Goal: Task Accomplishment & Management: Complete application form

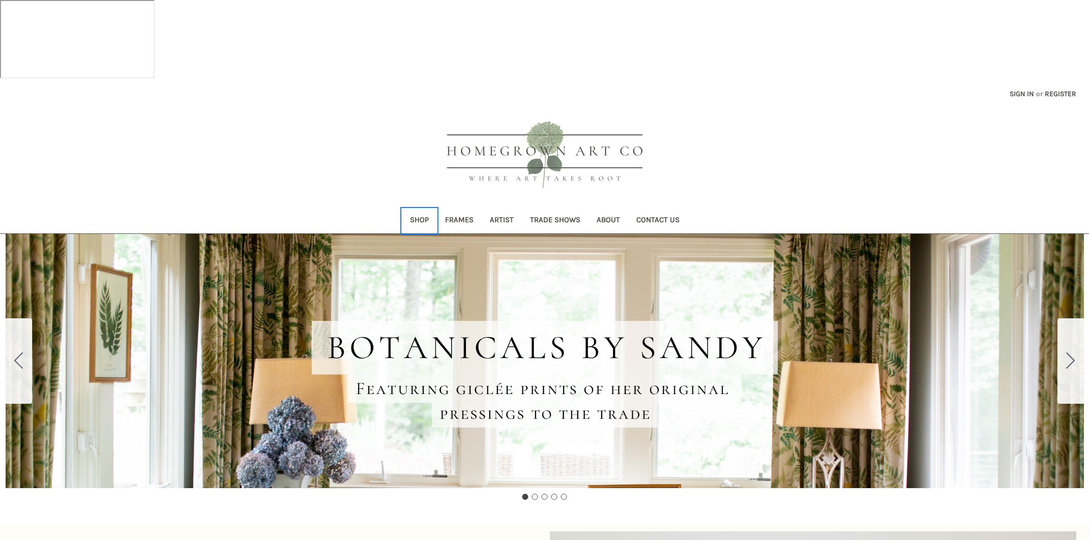
click at [415, 208] on link "Shop" at bounding box center [419, 220] width 35 height 25
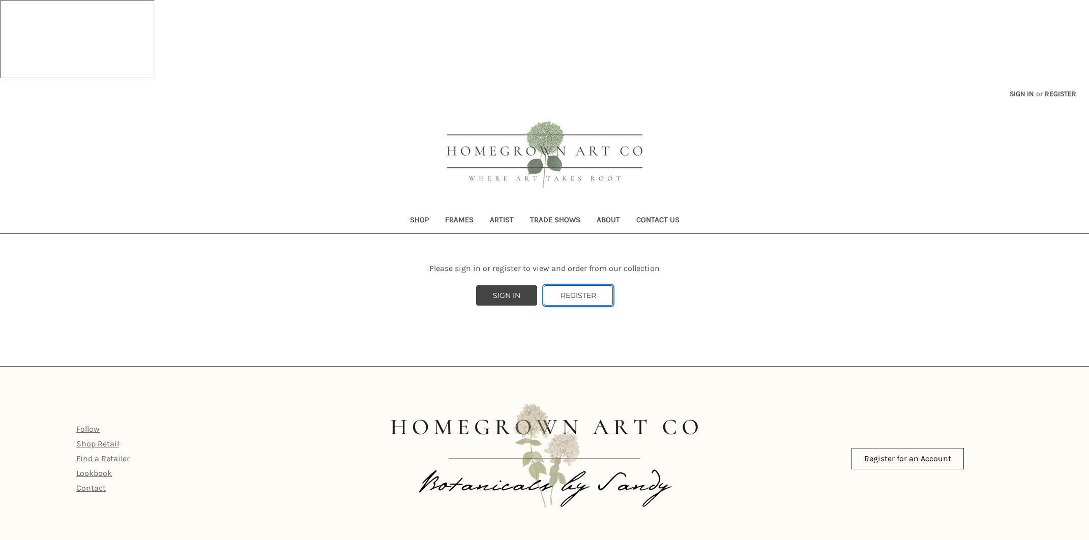
click at [593, 285] on link "REGISTER" at bounding box center [578, 295] width 69 height 20
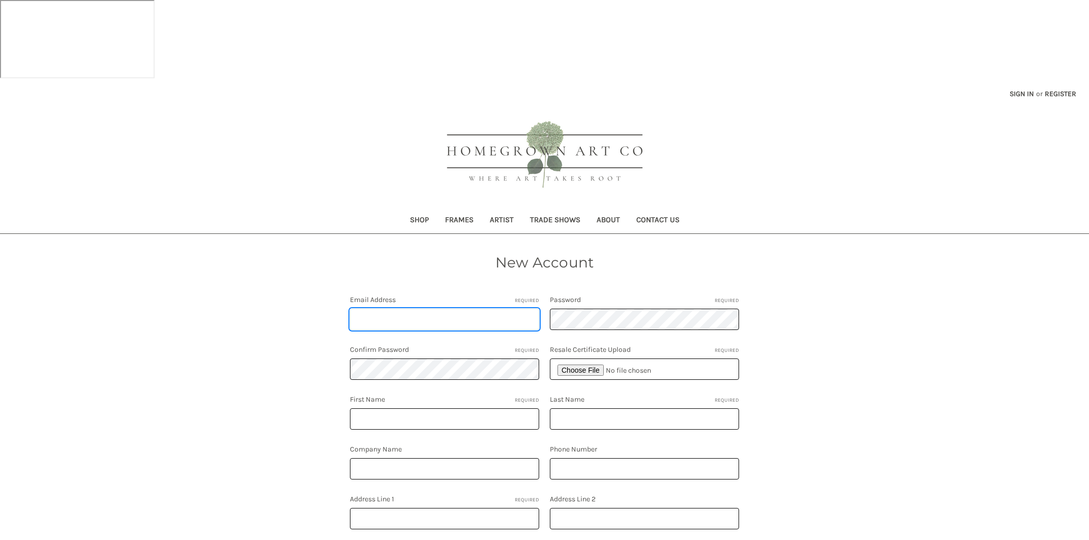
click at [456, 309] on input "Email Address Required" at bounding box center [444, 319] width 189 height 21
type input "karen@kandcoliving.com"
drag, startPoint x: 834, startPoint y: 297, endPoint x: 655, endPoint y: 296, distance: 179.0
click at [833, 296] on div "New Account Email Address Required karen@kandcoliving.com Password Required Con…" at bounding box center [544, 494] width 653 height 484
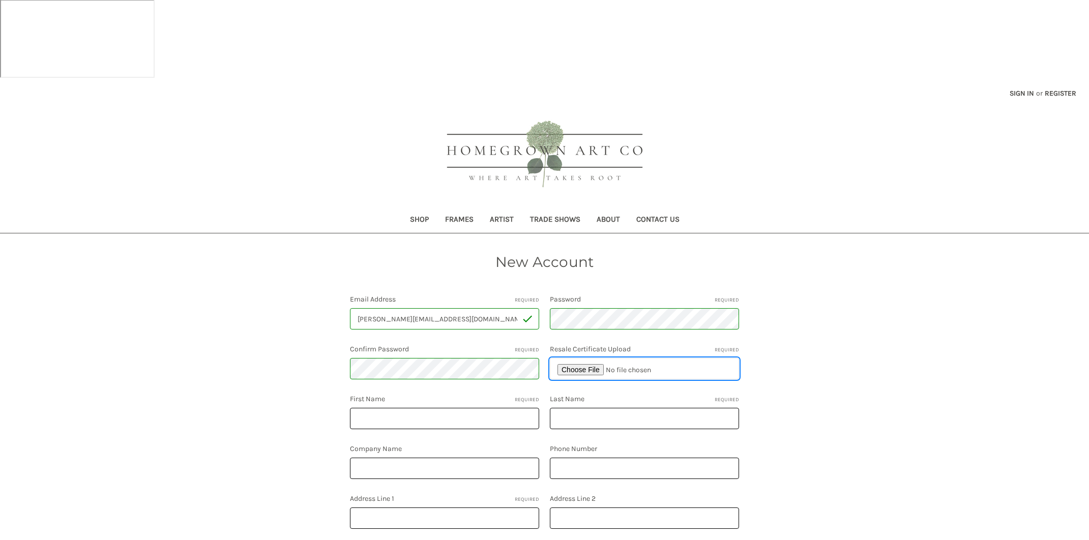
click at [591, 358] on input "file" at bounding box center [644, 368] width 189 height 21
type input "C:\fakepath\Screenshot 2025-04-24 at 10.24.58 AM.png"
click at [408, 407] on input "First Name Required" at bounding box center [444, 417] width 189 height 21
type input "karen"
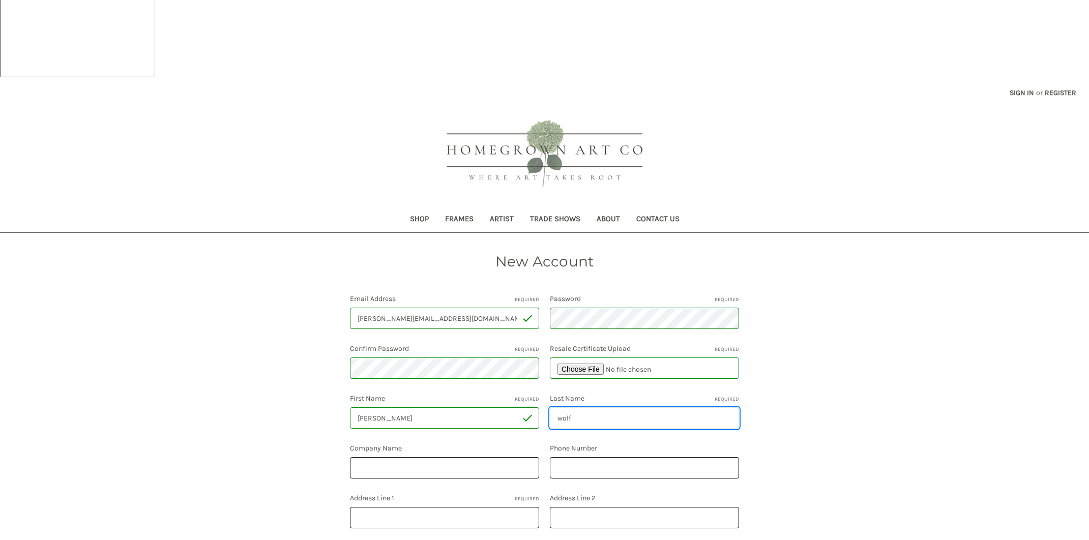
type input "wolf"
type input "k+co Living"
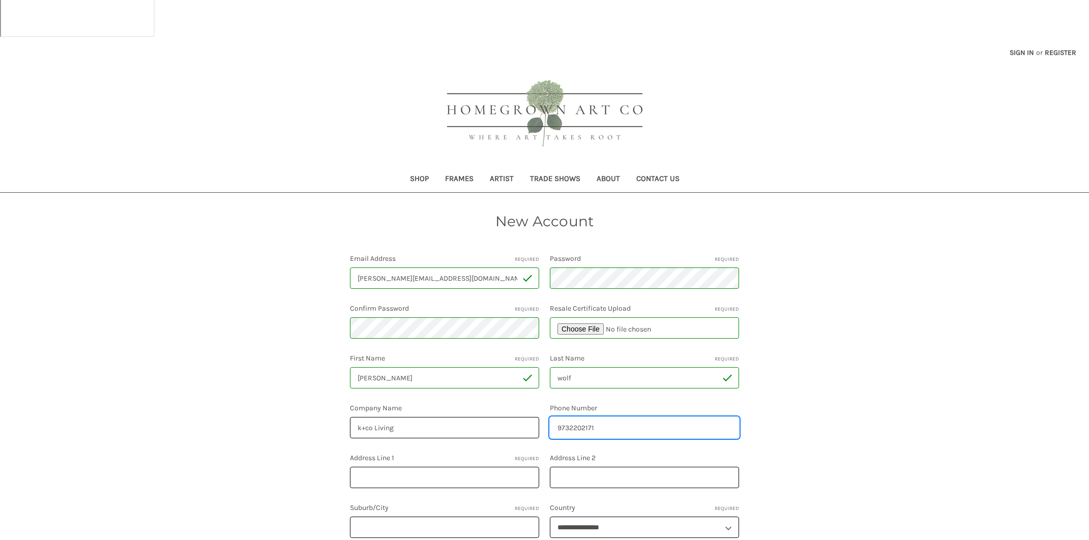
scroll to position [82, 0]
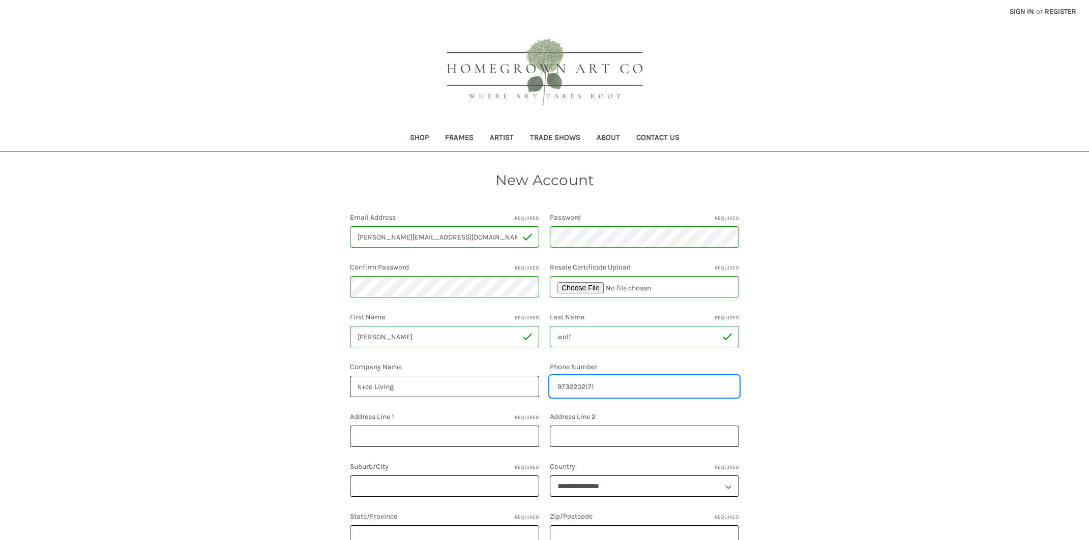
type input "9732202171"
click at [405, 367] on div "Email Address Required karen@kandcoliving.com Password Required Confirm Passwor…" at bounding box center [545, 386] width 400 height 349
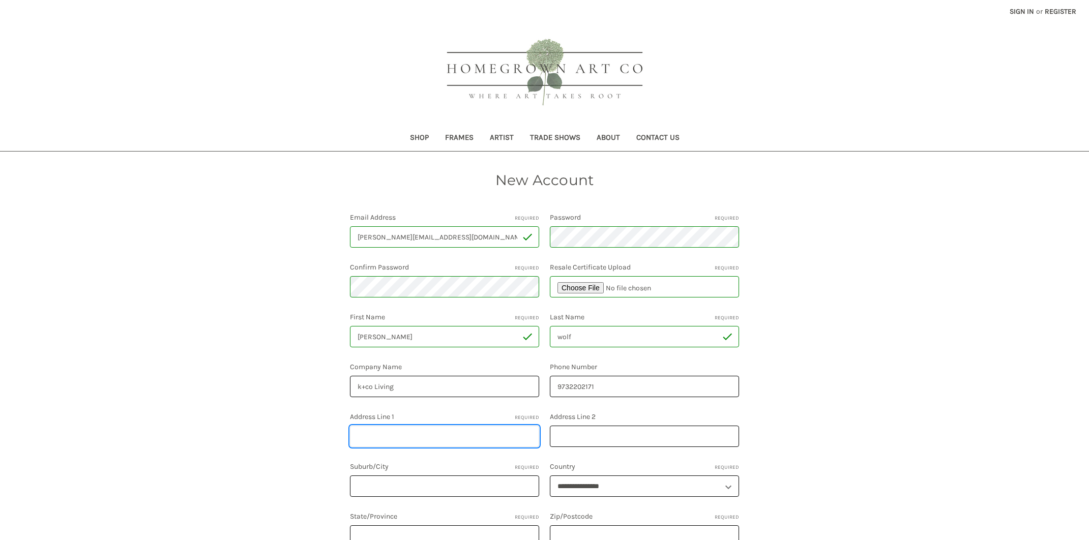
click at [405, 426] on input "Address Line 1 Required" at bounding box center [444, 436] width 189 height 21
type input "38 chatham rd"
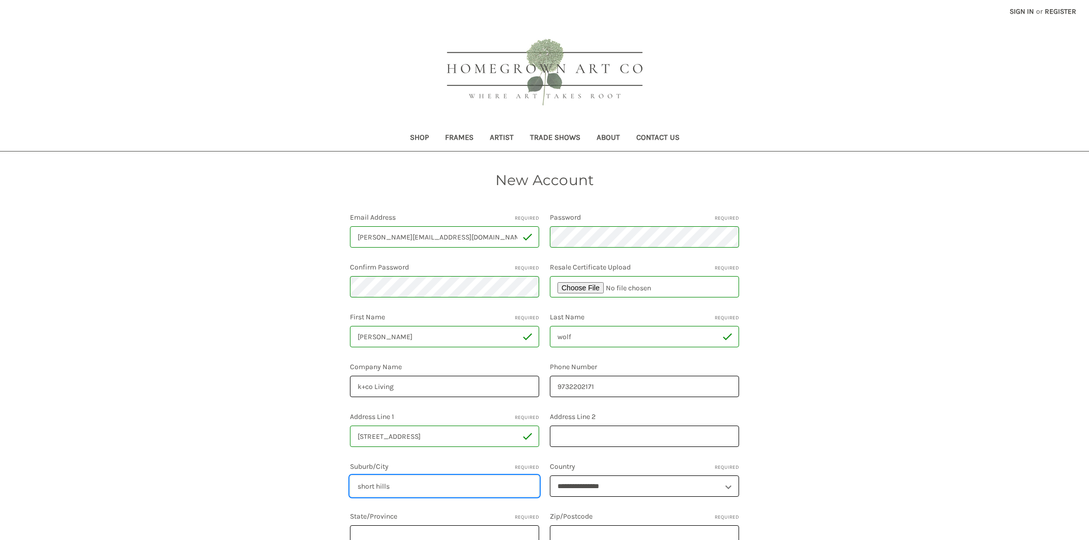
type input "short hills"
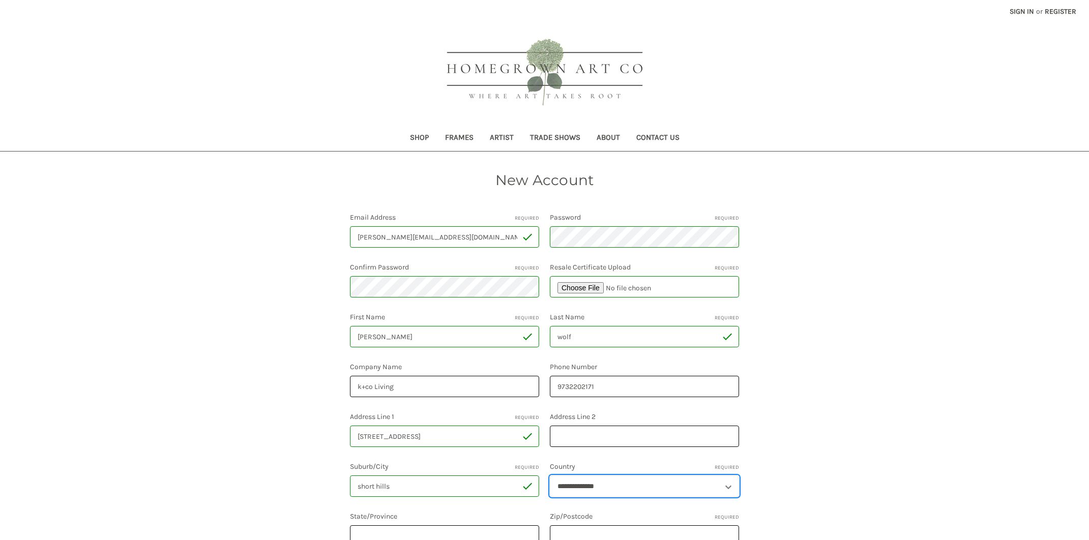
select select "**********"
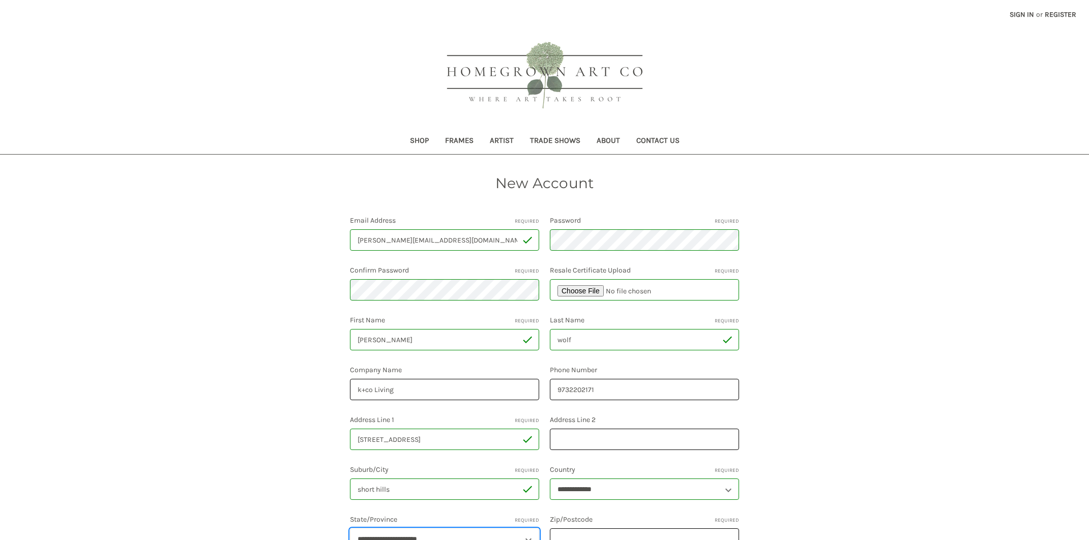
click at [405, 528] on select "**********" at bounding box center [444, 538] width 189 height 21
select select "**********"
click at [350, 528] on select "**********" at bounding box center [444, 538] width 189 height 21
click at [592, 528] on input "Zip/Postcode Required" at bounding box center [644, 538] width 189 height 21
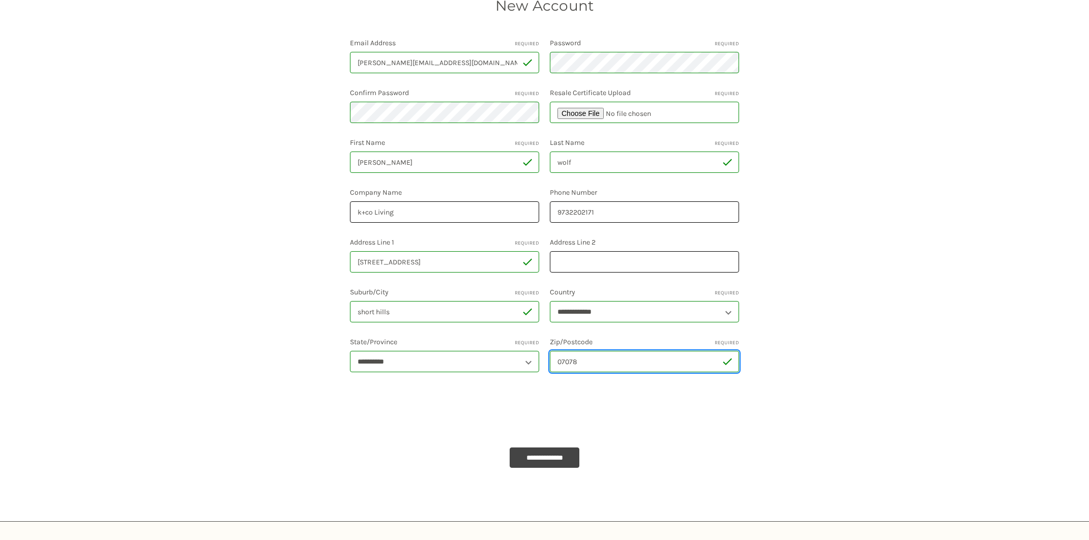
type input "07078"
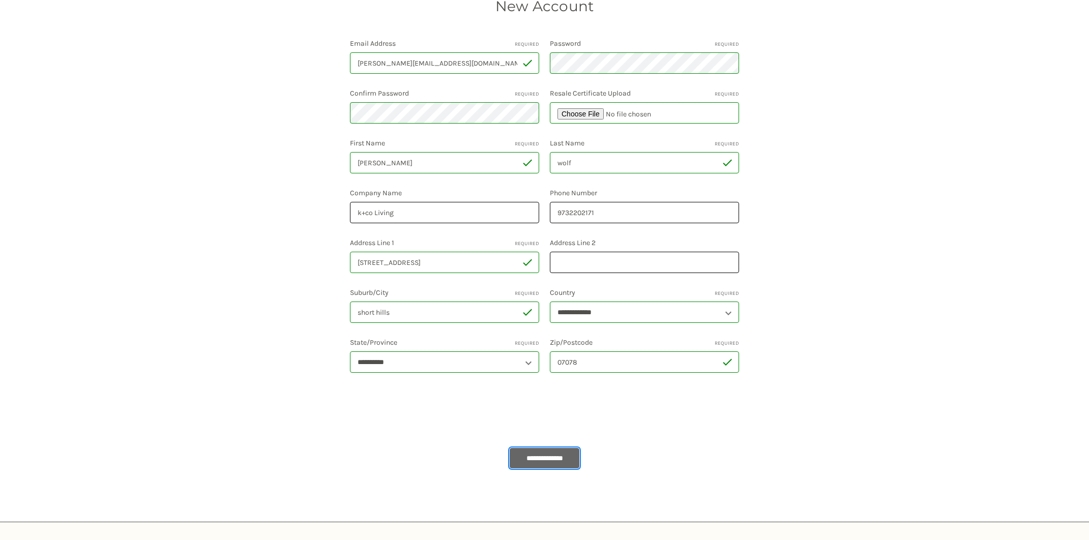
click at [559, 448] on input "**********" at bounding box center [544, 458] width 70 height 20
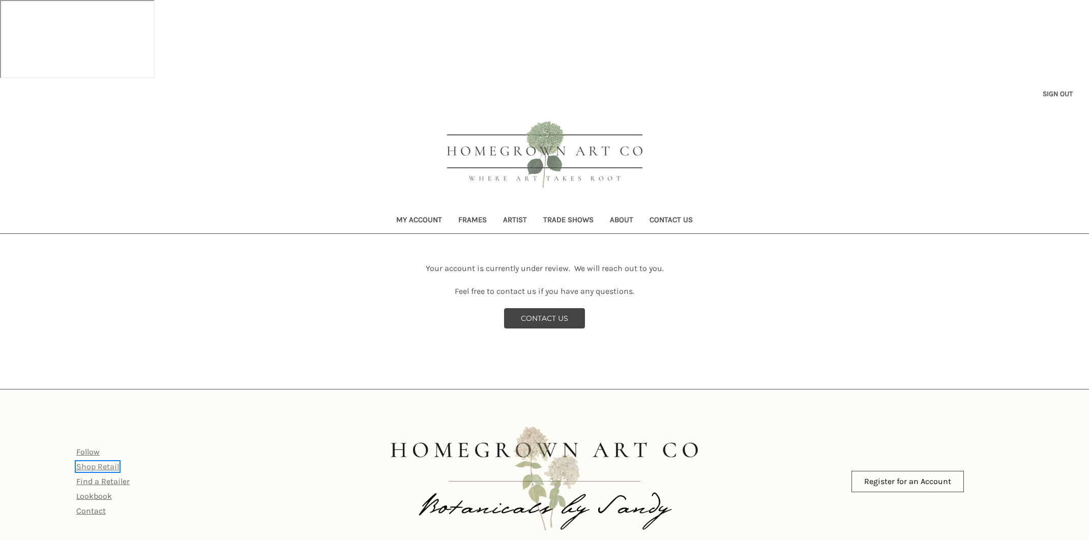
click at [111, 462] on link "Shop Retail" at bounding box center [97, 467] width 43 height 10
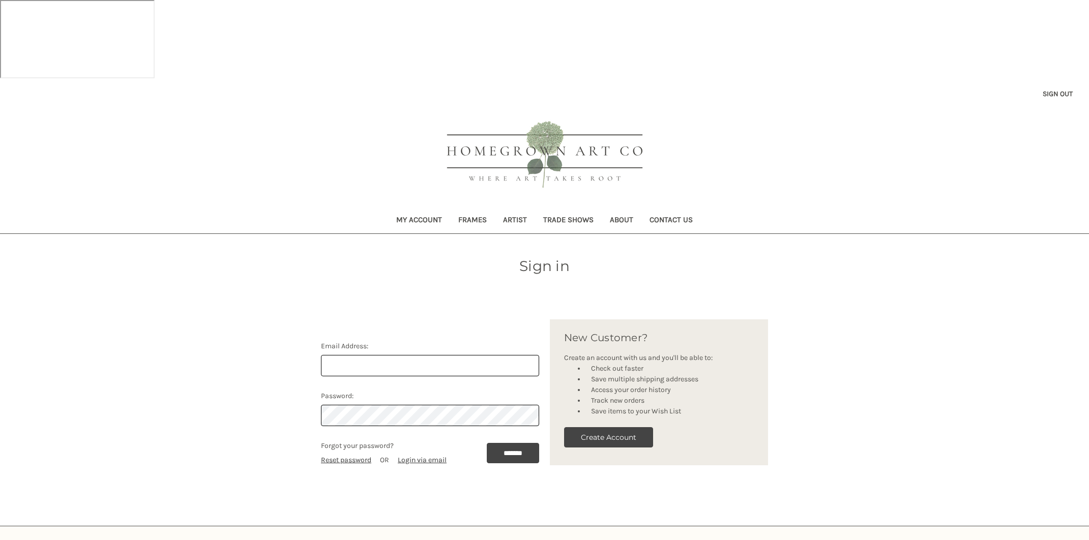
drag, startPoint x: 409, startPoint y: 211, endPoint x: 409, endPoint y: 219, distance: 7.6
click at [409, 255] on div "Sign in Email Address: Password: Forgot your password? Reset password OR Login …" at bounding box center [545, 369] width 458 height 228
click at [388, 355] on input "Email Address:" at bounding box center [430, 365] width 218 height 21
type input "[PERSON_NAME][EMAIL_ADDRESS][DOMAIN_NAME]"
click at [530, 443] on input "*******" at bounding box center [513, 453] width 52 height 20
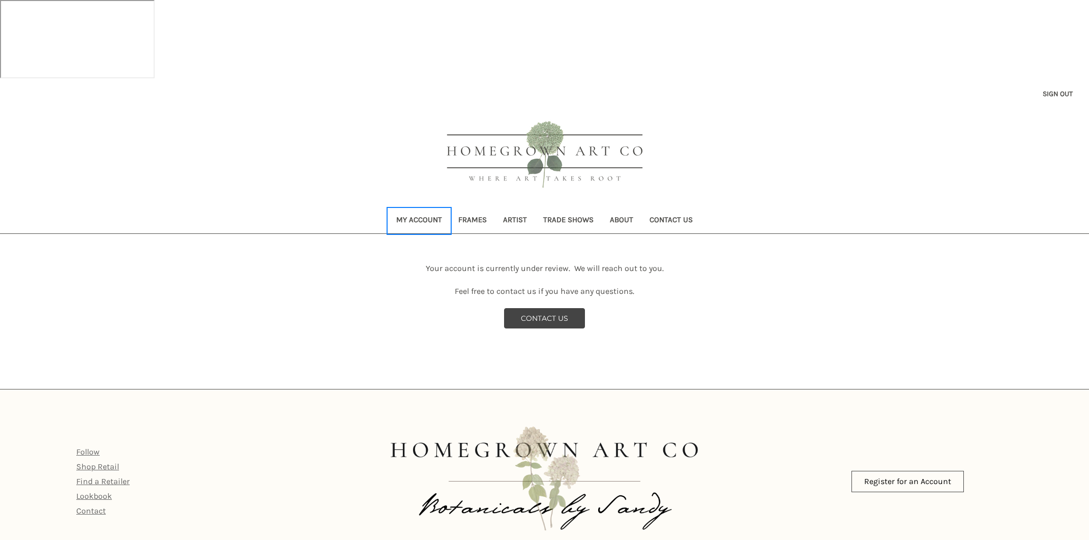
click at [420, 208] on link "My Account" at bounding box center [419, 220] width 62 height 25
click at [516, 208] on link "Artist" at bounding box center [515, 220] width 40 height 25
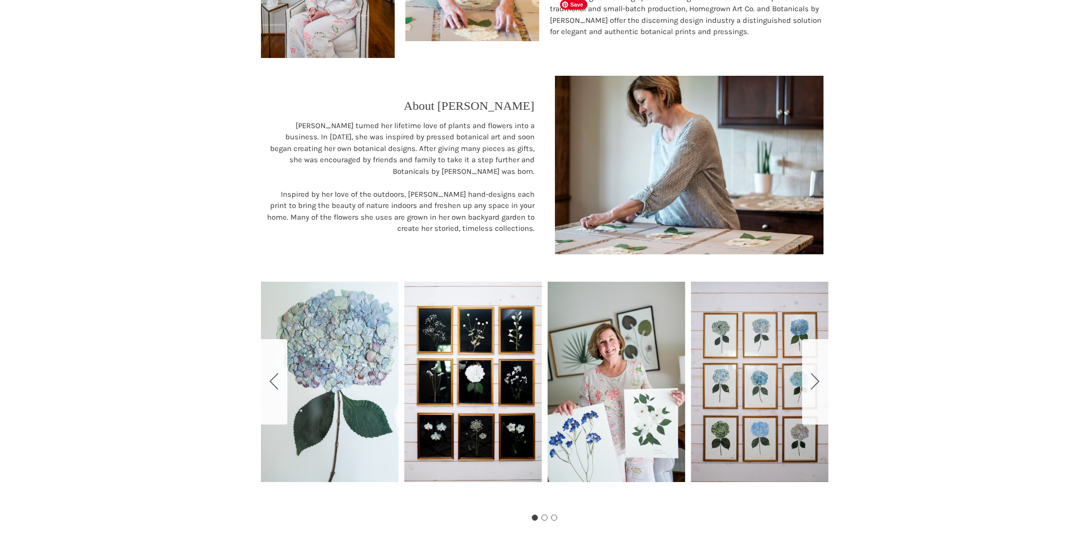
scroll to position [442, 0]
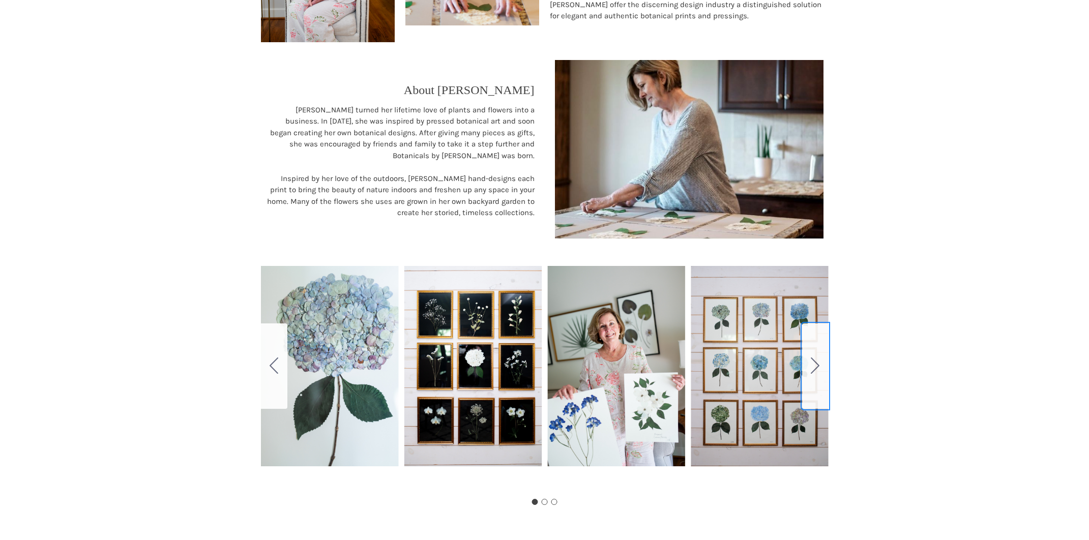
click at [817, 357] on icon "Go to slide 2" at bounding box center [814, 365] width 9 height 16
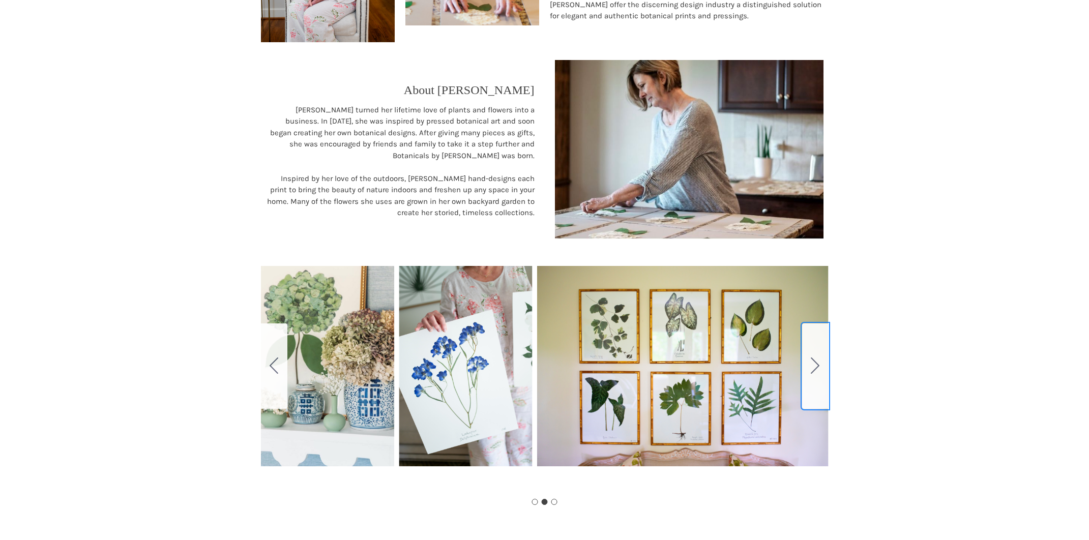
click at [817, 357] on icon "Go to slide 3" at bounding box center [814, 365] width 9 height 16
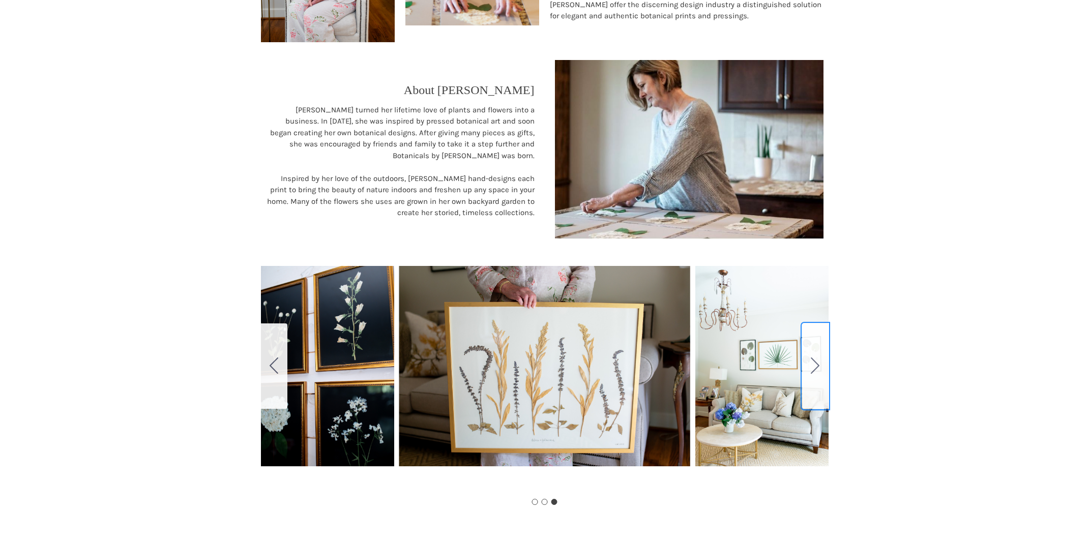
click at [817, 357] on icon "Go to slide 1" at bounding box center [814, 365] width 9 height 16
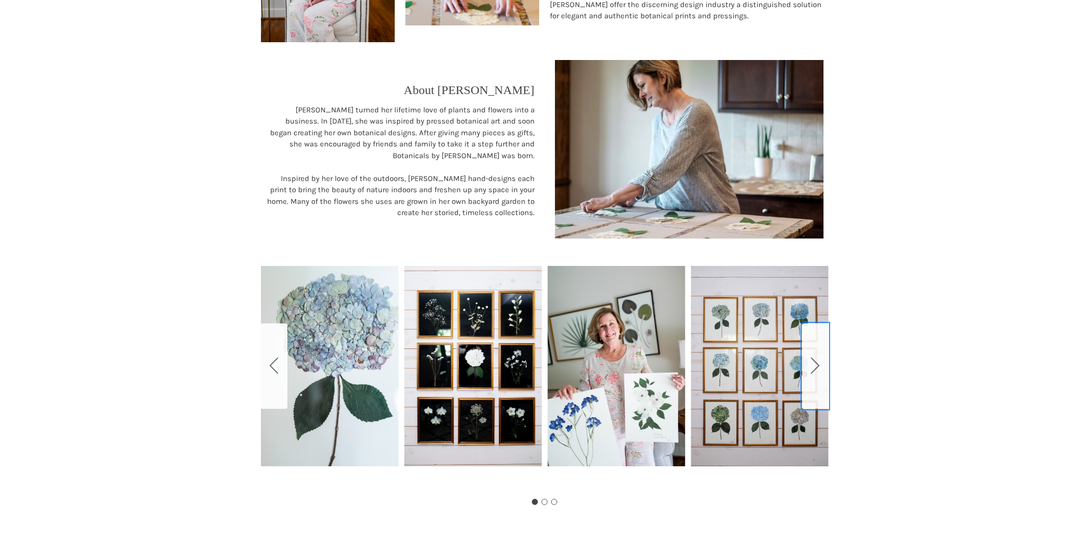
click at [817, 357] on icon "Go to slide 2" at bounding box center [814, 365] width 9 height 16
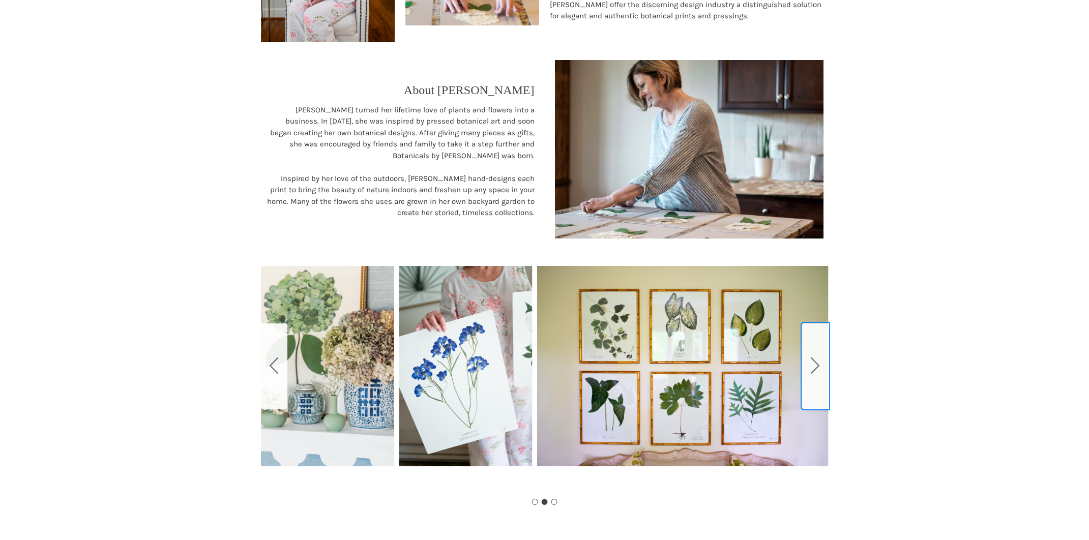
click at [817, 357] on icon "Go to slide 3" at bounding box center [814, 365] width 9 height 16
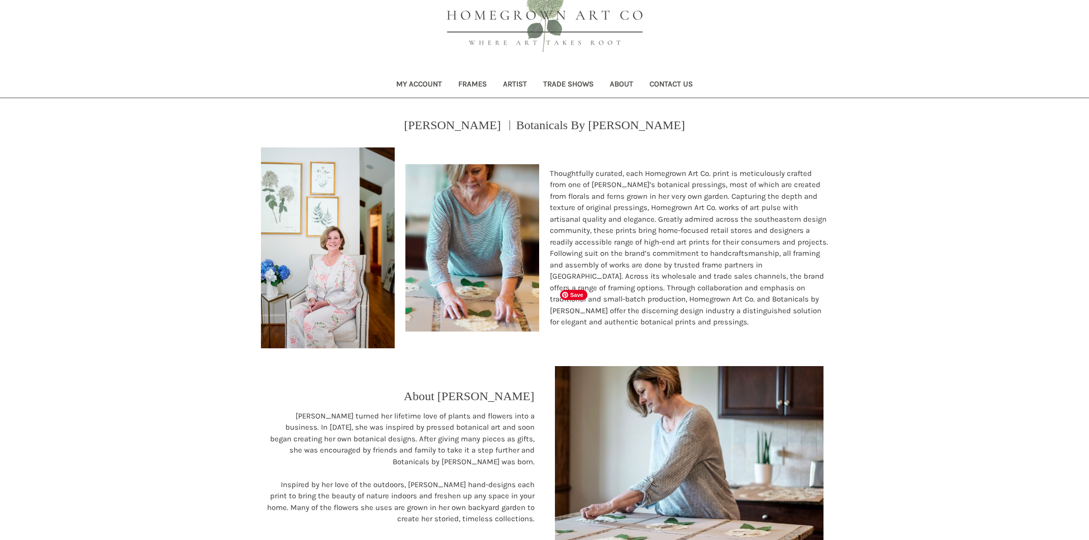
scroll to position [0, 0]
